Goal: Information Seeking & Learning: Learn about a topic

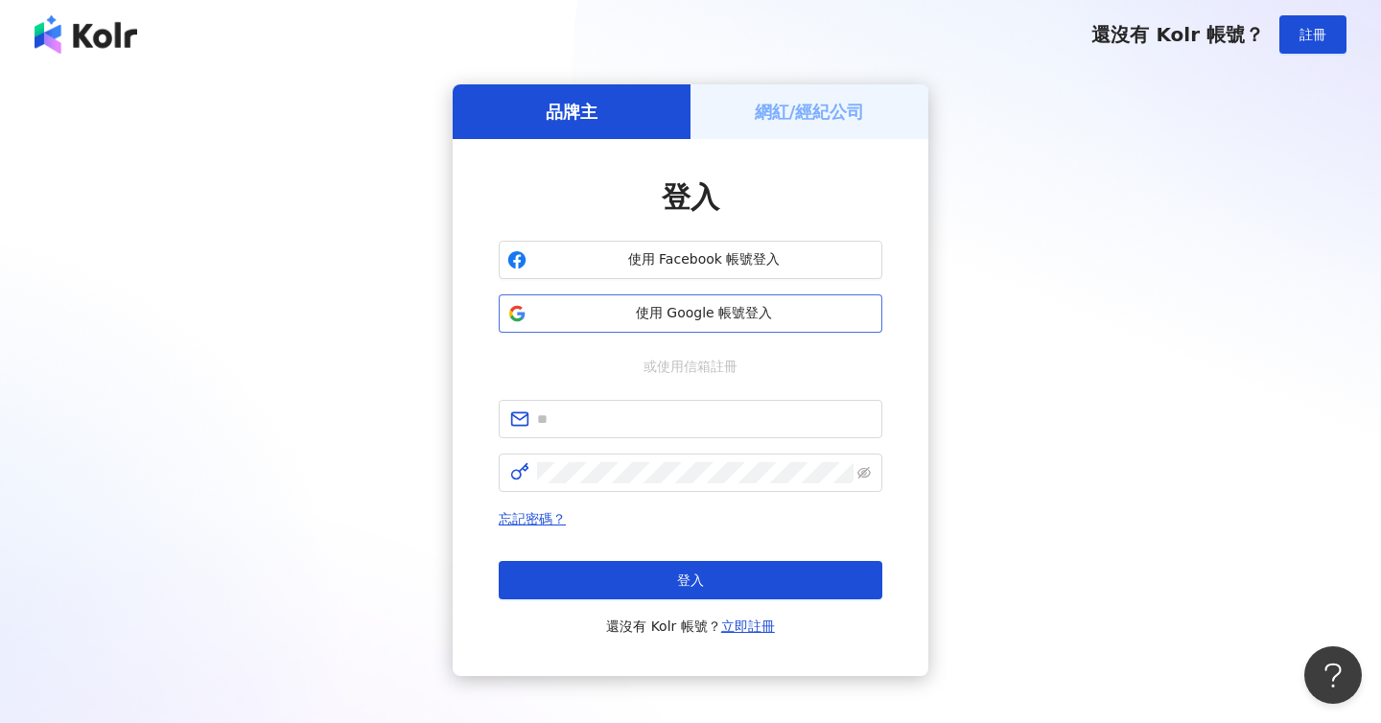
click at [704, 314] on span "使用 Google 帳號登入" at bounding box center [704, 313] width 340 height 19
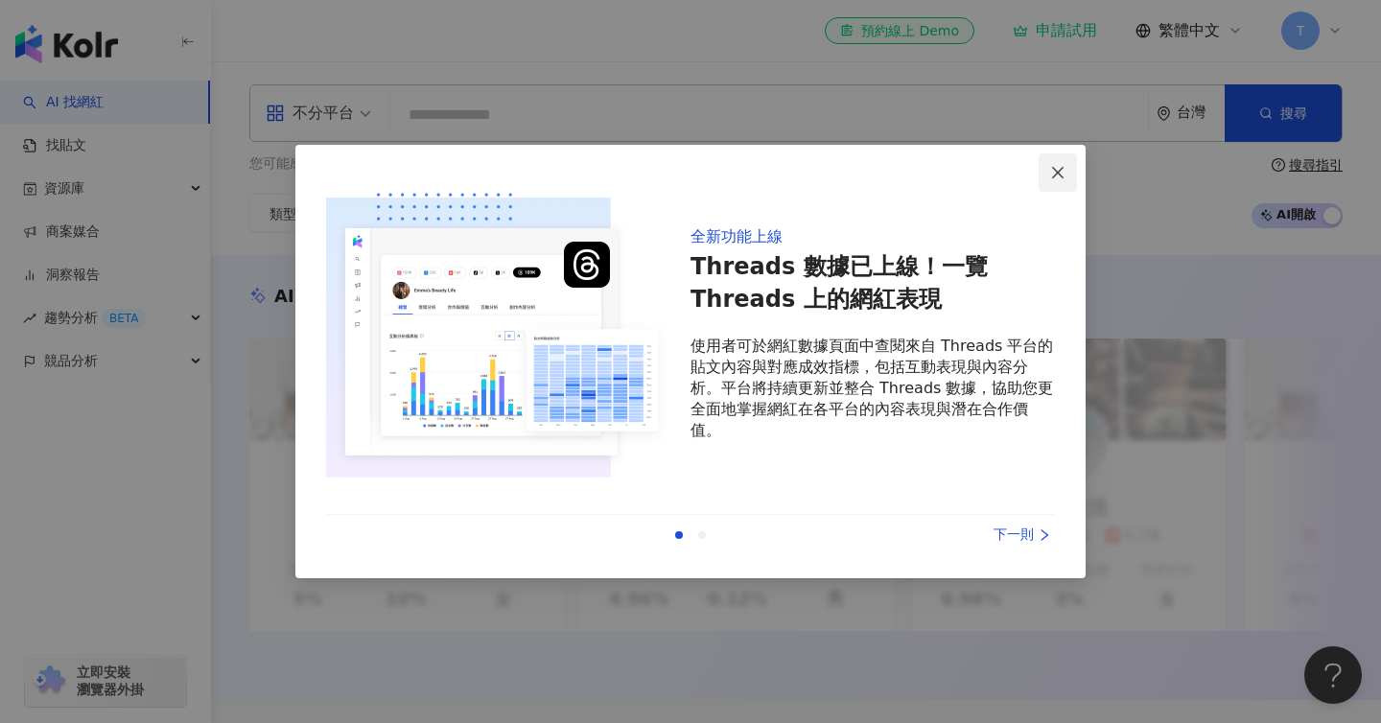
click at [1058, 163] on button "Close" at bounding box center [1058, 172] width 38 height 38
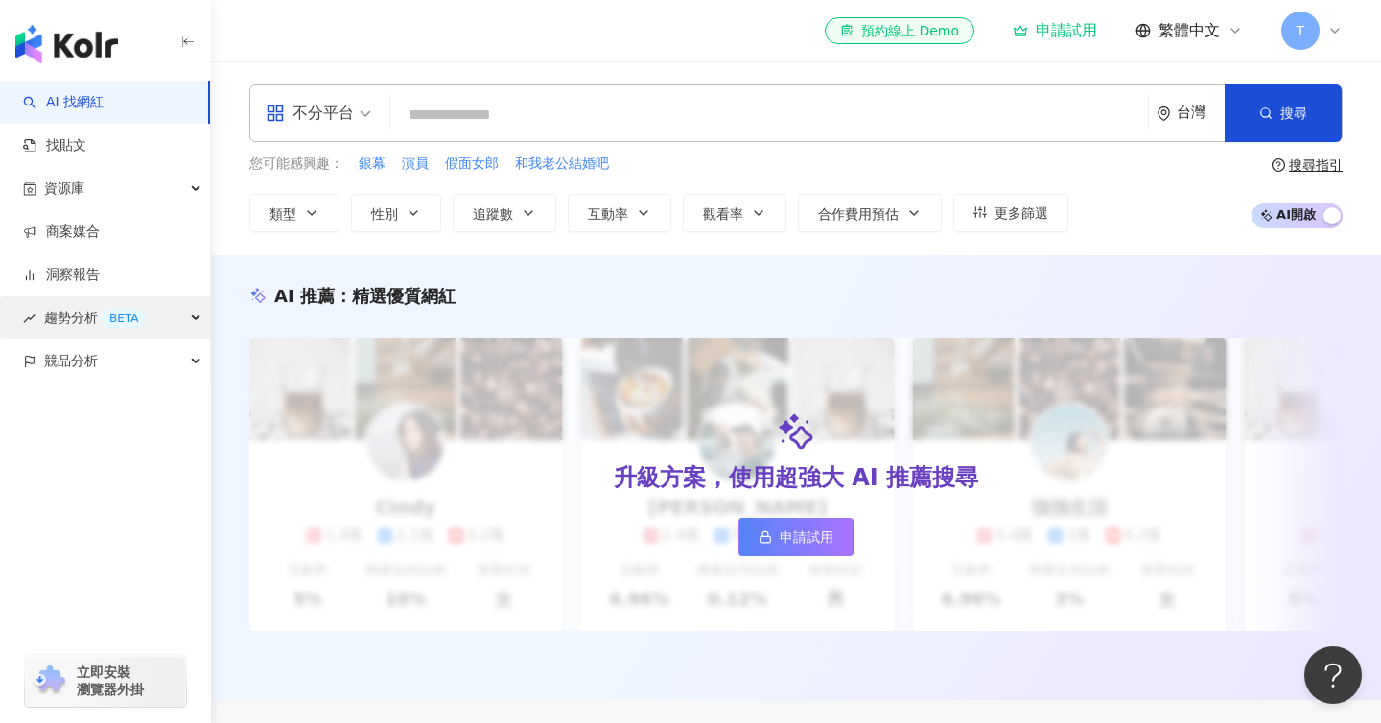
click at [96, 316] on span "趨勢分析 BETA" at bounding box center [95, 317] width 102 height 43
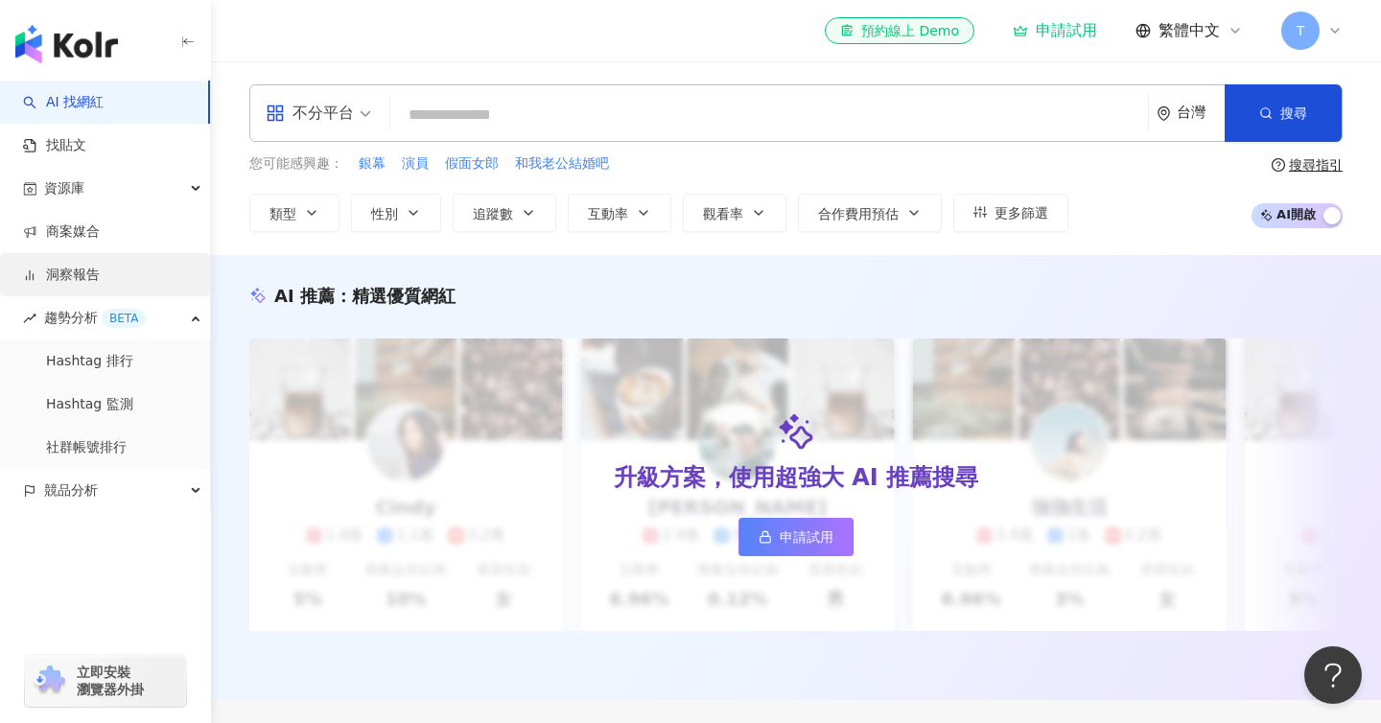
click at [81, 271] on link "洞察報告" at bounding box center [61, 275] width 77 height 19
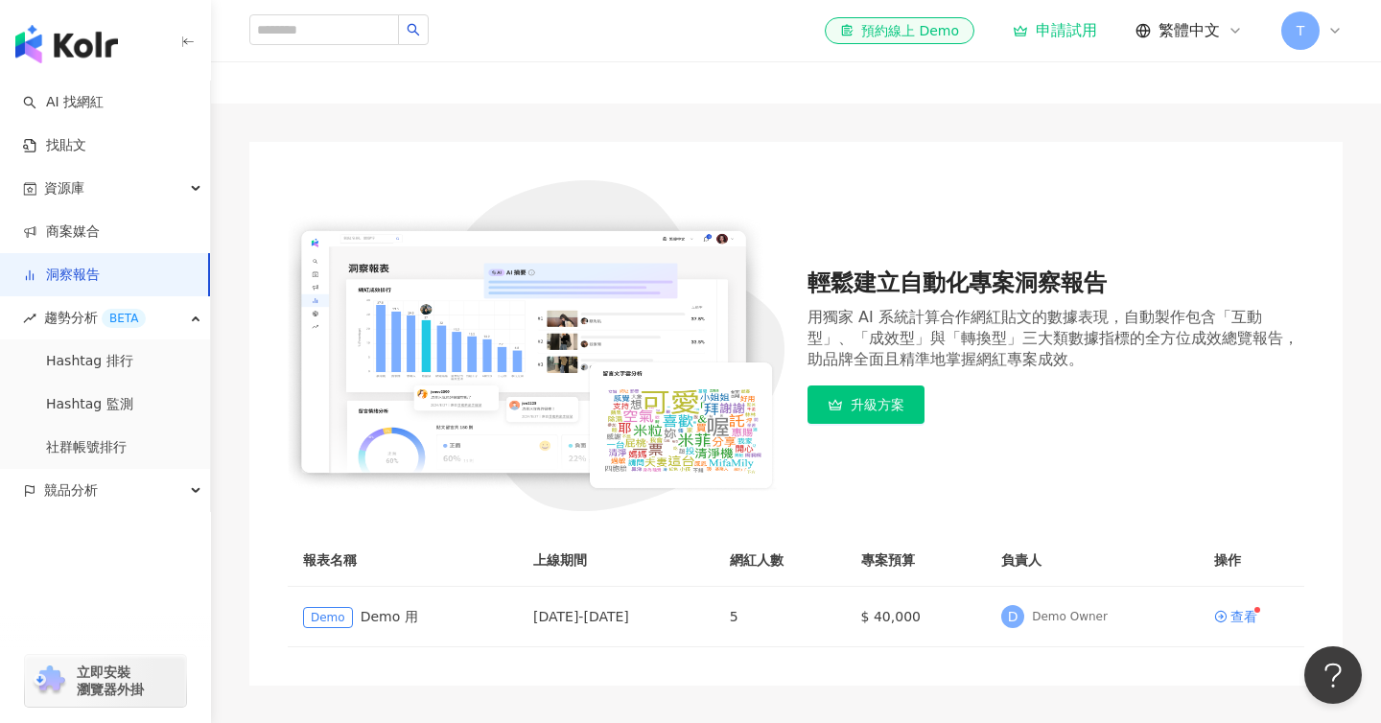
scroll to position [76, 0]
click at [1024, 35] on icon at bounding box center [1020, 30] width 15 height 15
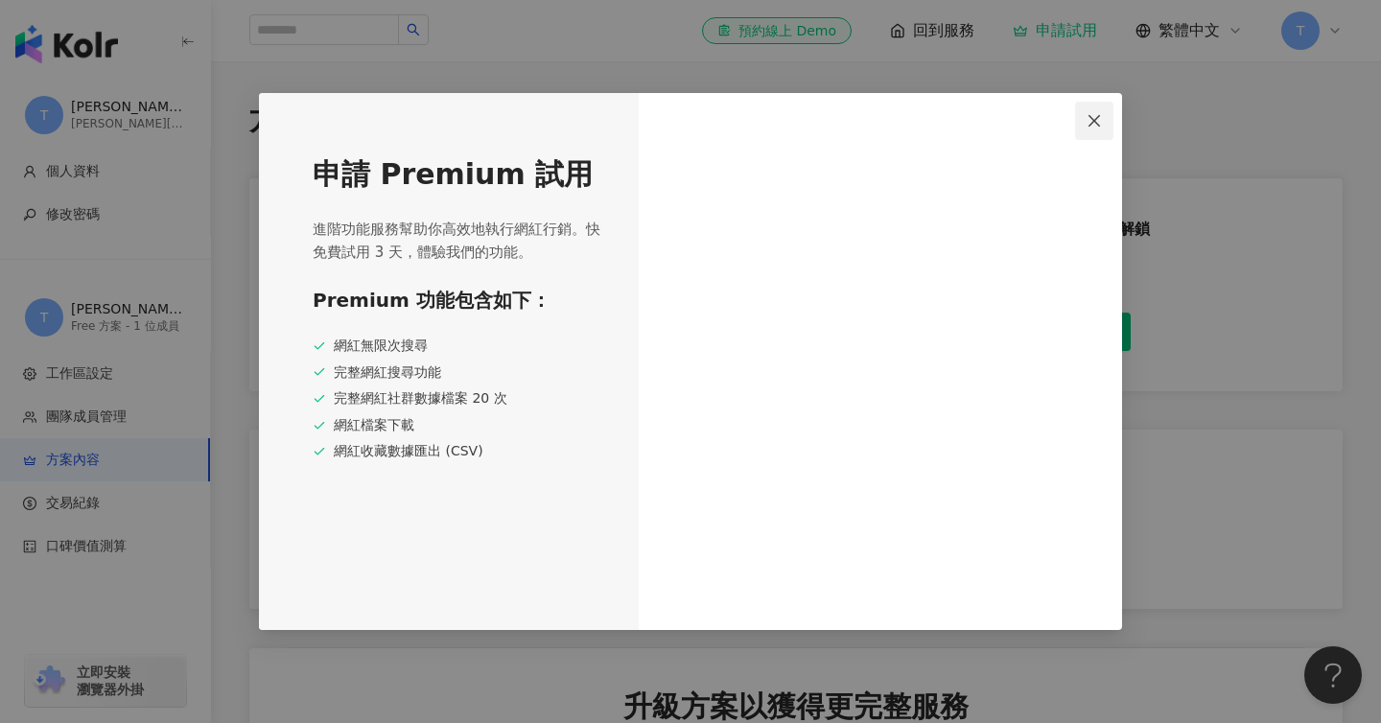
click at [1094, 121] on icon "close" at bounding box center [1095, 120] width 12 height 12
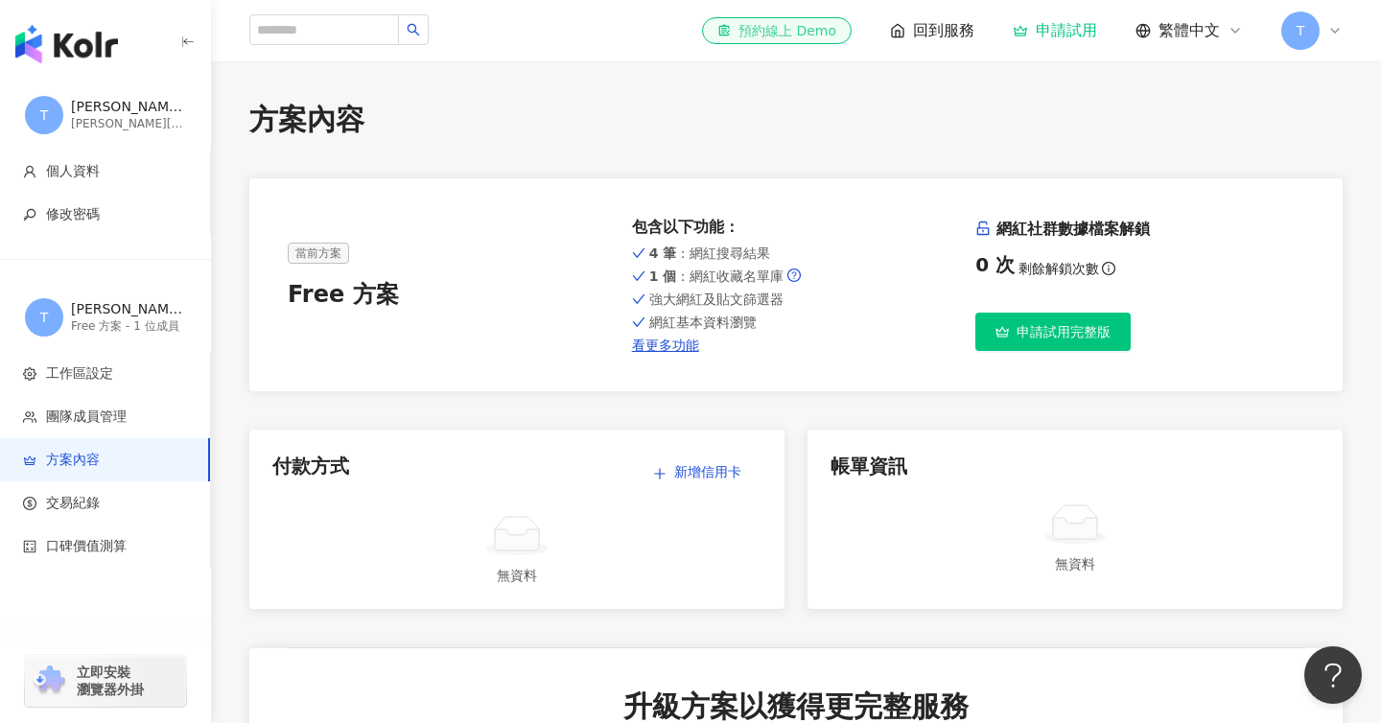
click at [788, 32] on div "el-icon-cs 預約線上 Demo" at bounding box center [777, 30] width 119 height 19
